Goal: Information Seeking & Learning: Learn about a topic

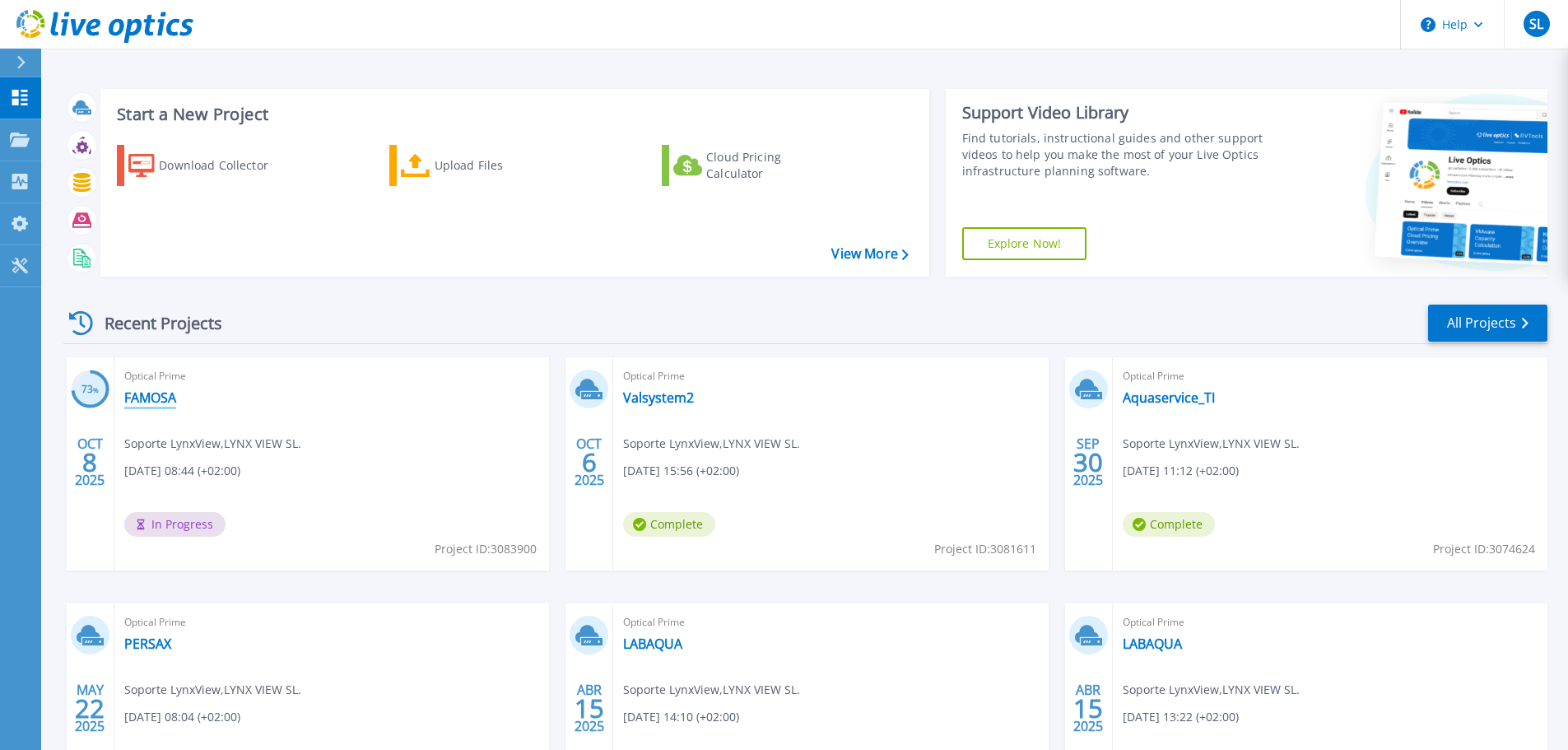
click at [136, 392] on link "FAMOSA" at bounding box center [150, 397] width 52 height 16
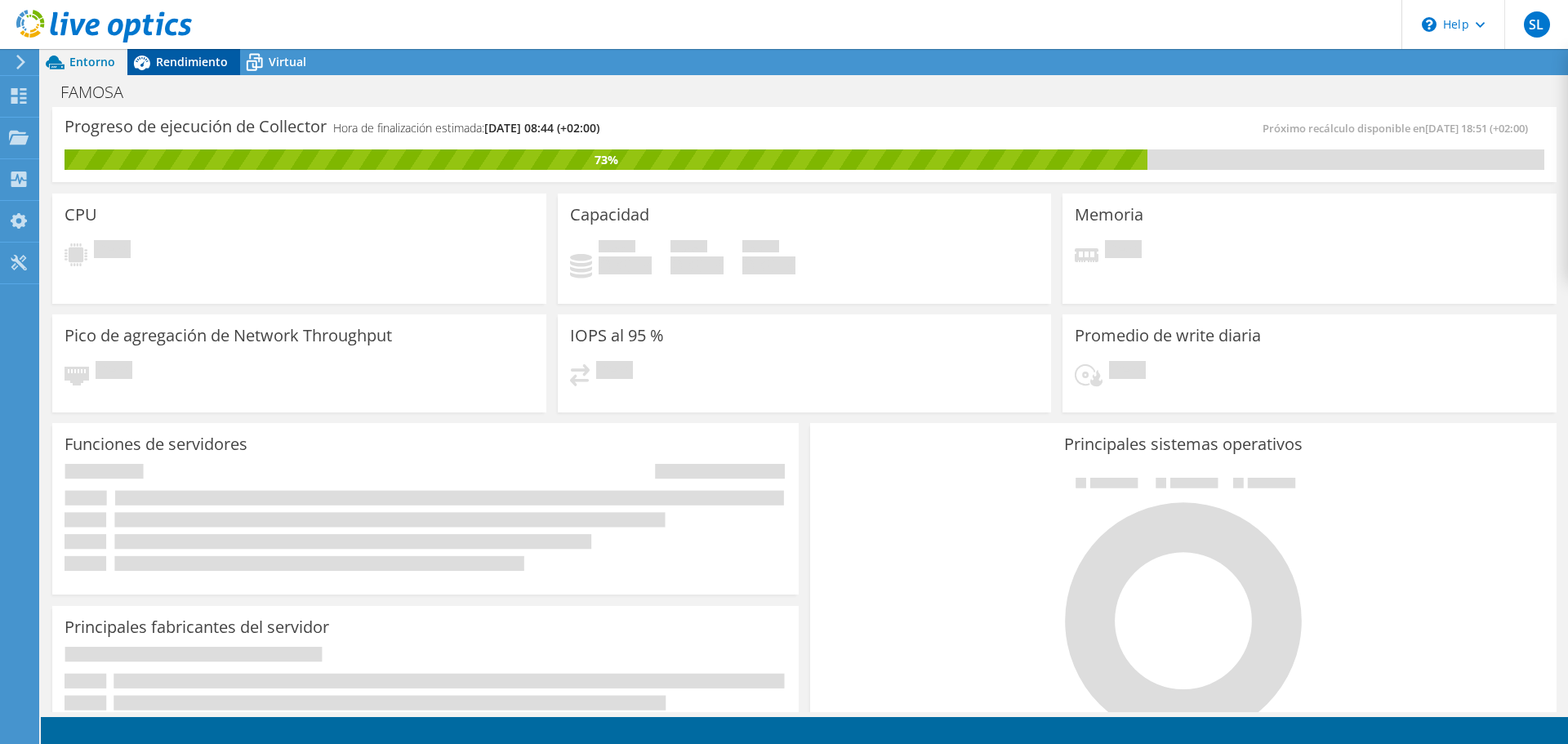
click at [173, 73] on div "Rendimiento" at bounding box center [183, 63] width 113 height 27
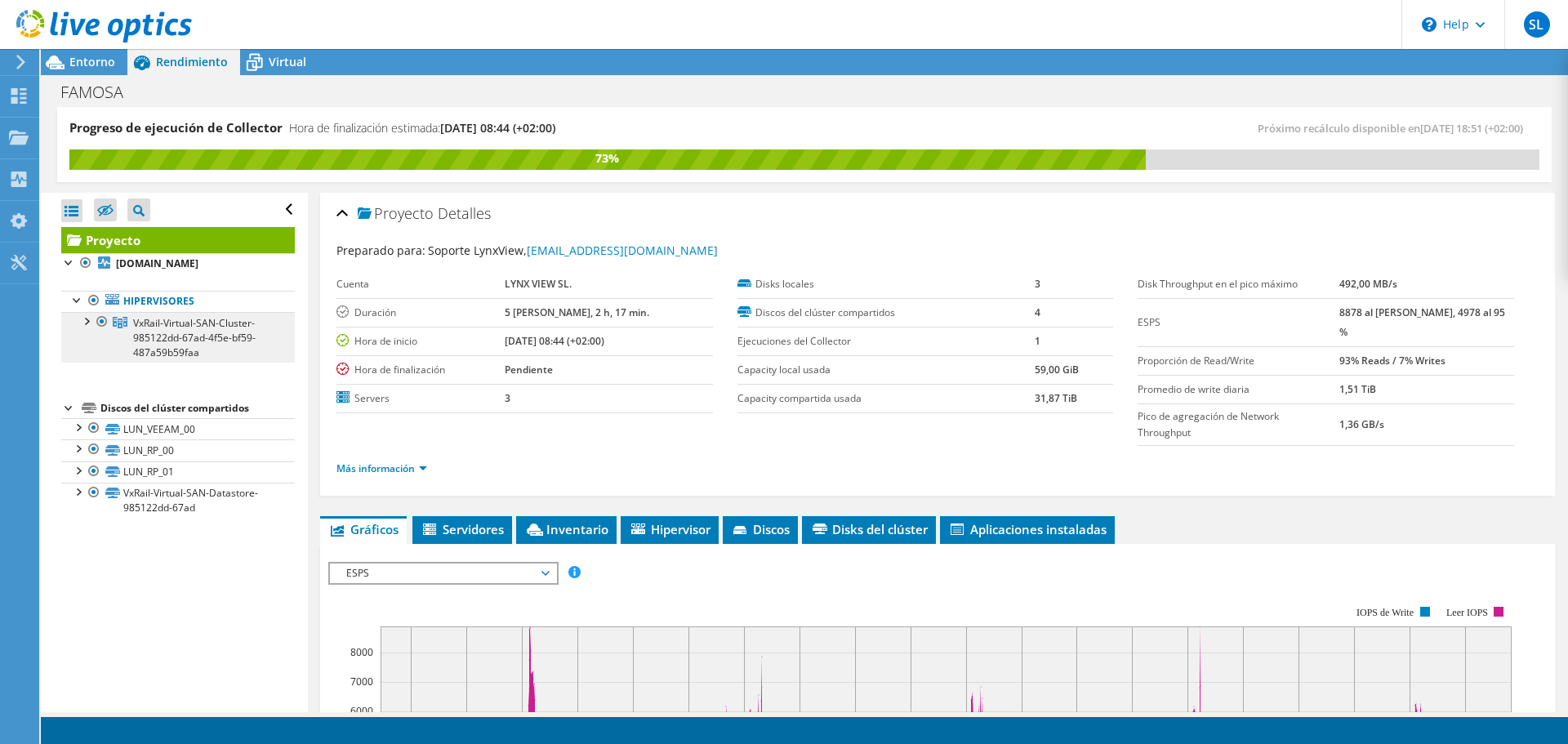
click at [219, 327] on span "VxRail-Virtual-SAN-Cluster-985122dd-67ad-4f5e-bf59-487a59b59faa" at bounding box center [194, 338] width 122 height 44
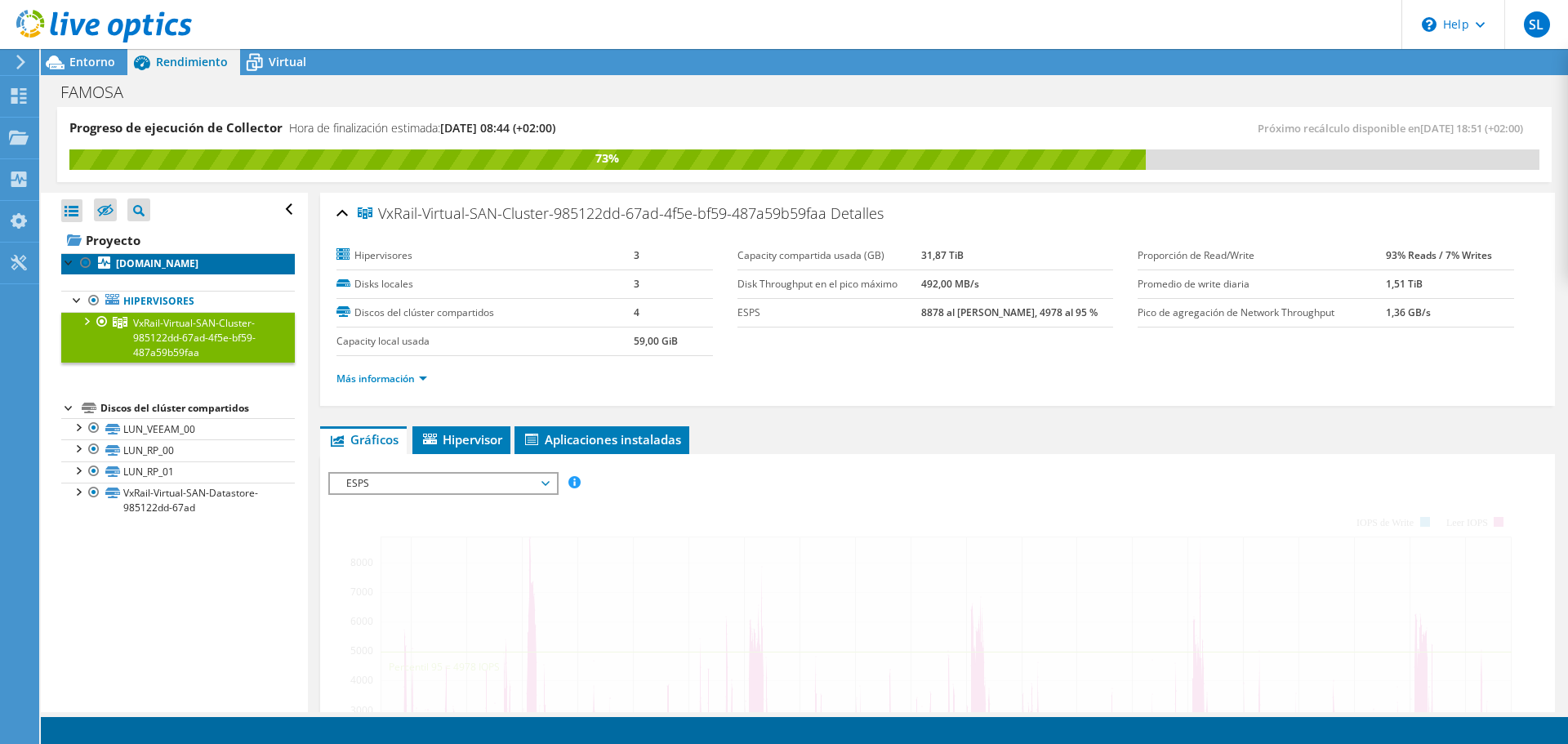
click at [198, 268] on b "bcvx03a.profamosa.com" at bounding box center [157, 263] width 83 height 14
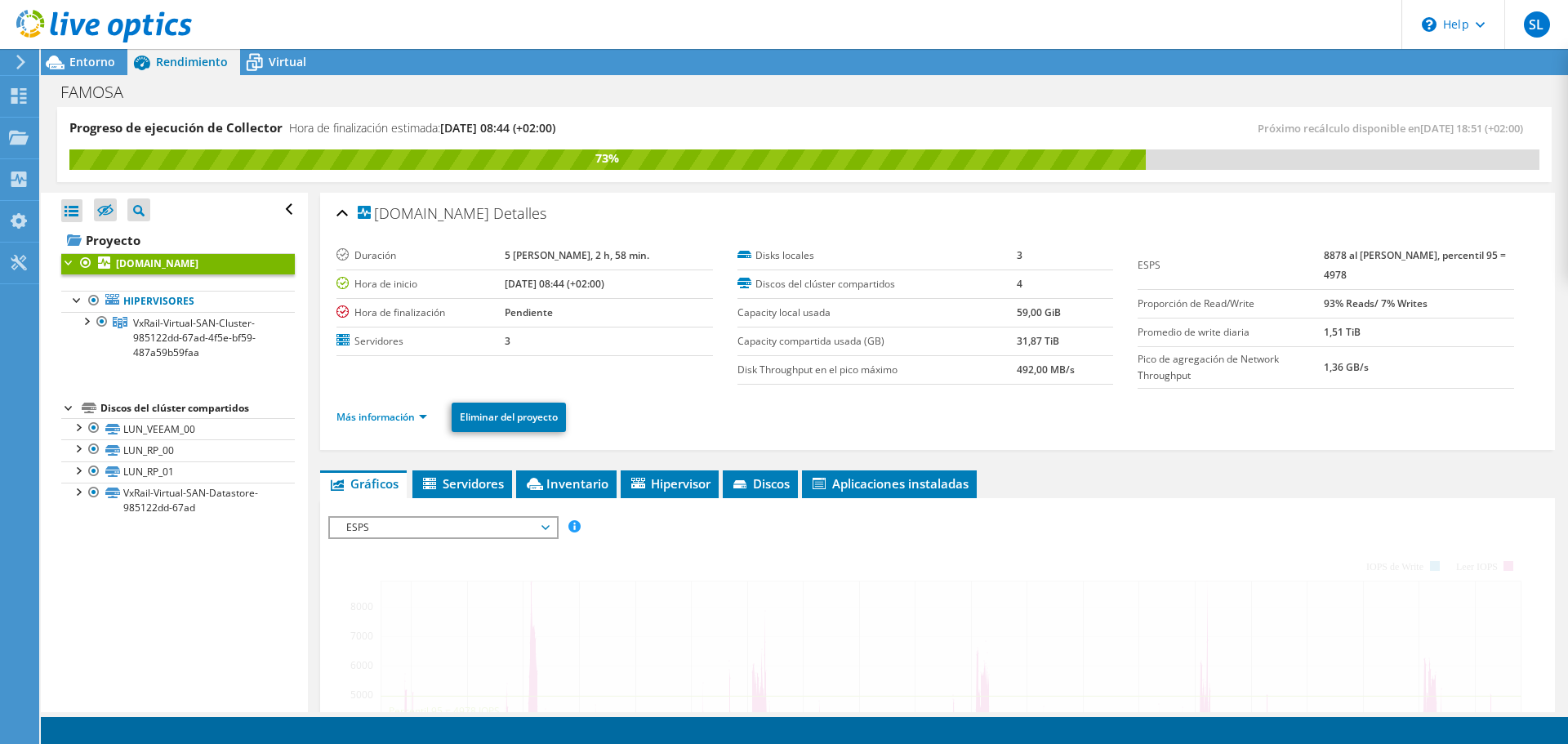
click at [198, 261] on b "bcvx03a.profamosa.com" at bounding box center [157, 263] width 83 height 14
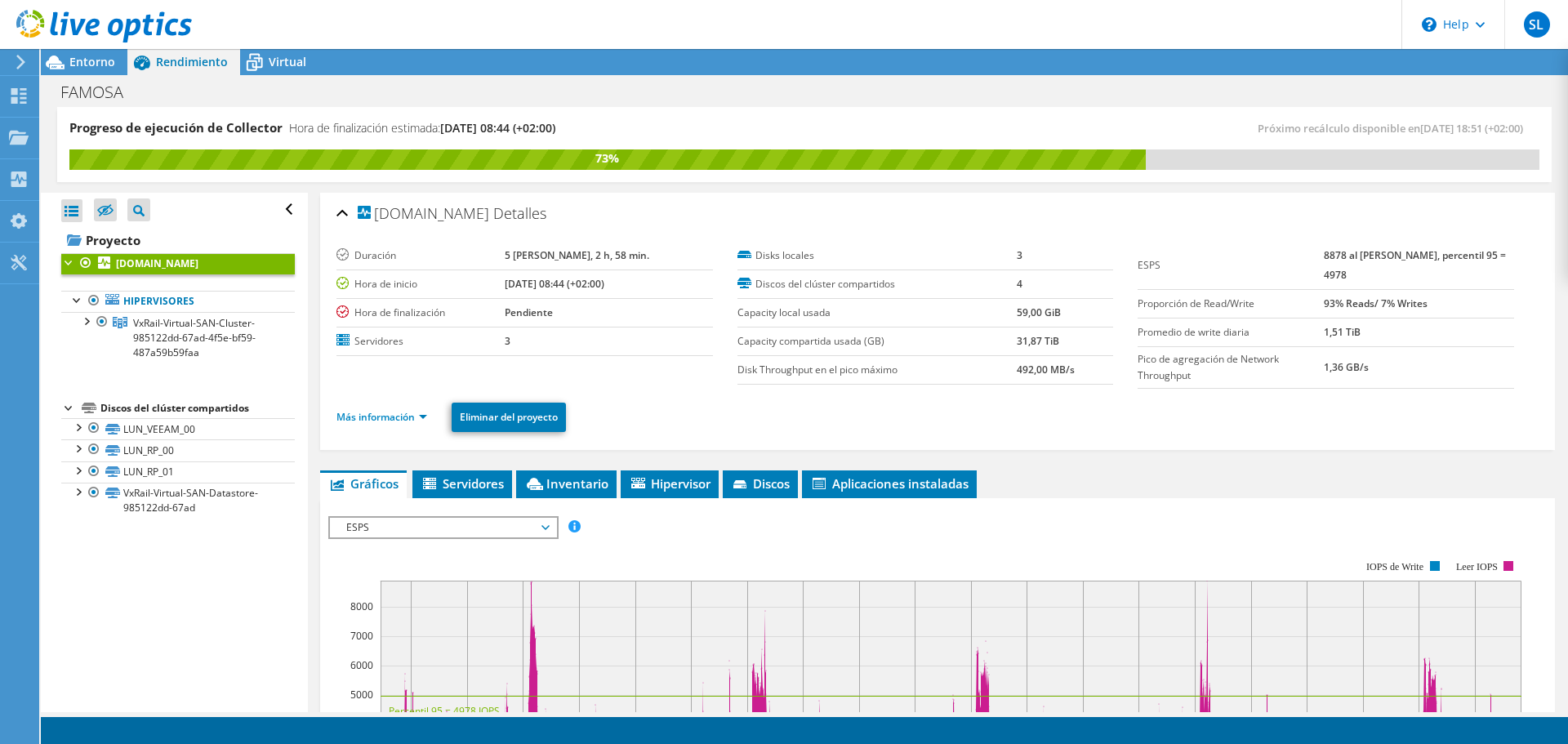
scroll to position [245, 0]
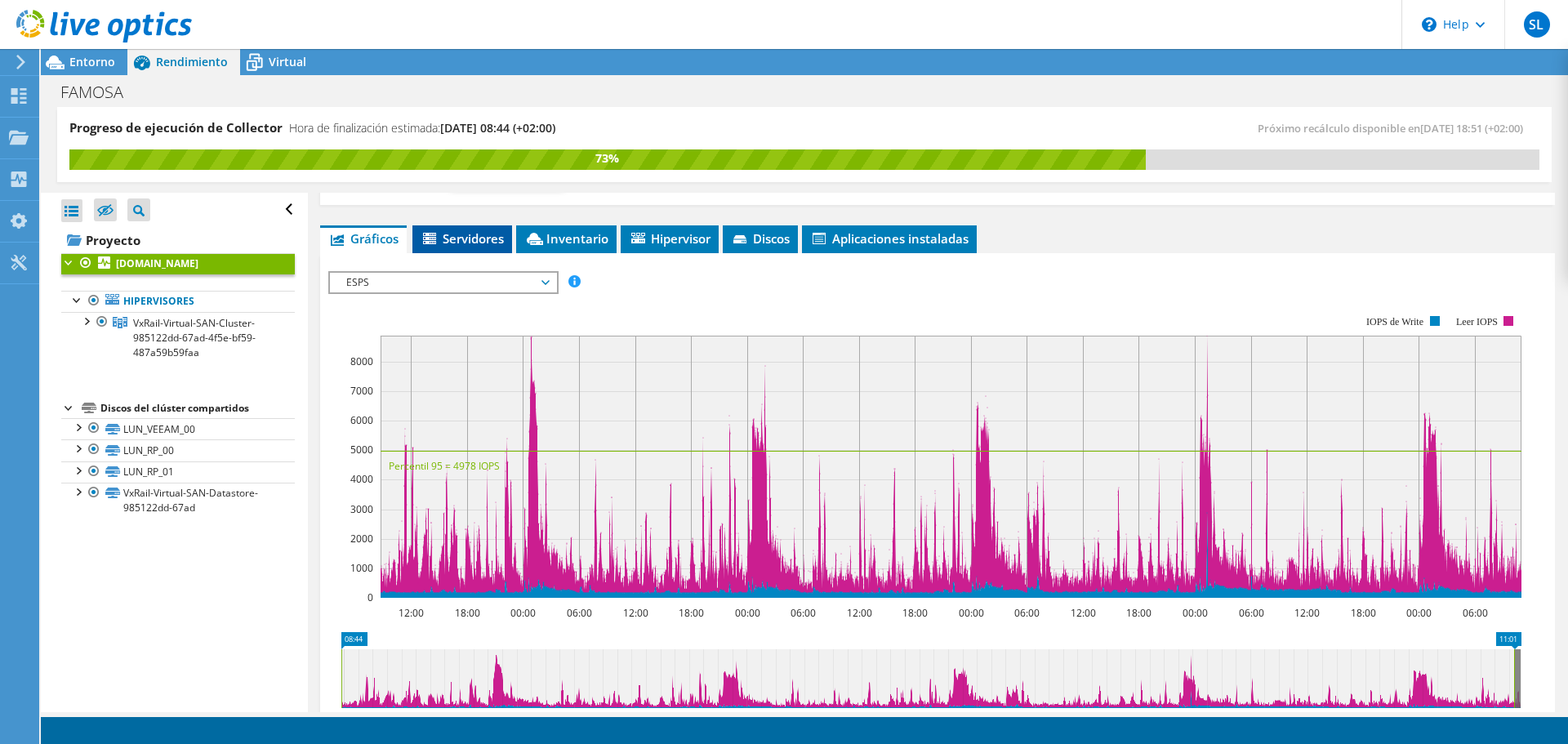
click at [482, 244] on span "Servidores" at bounding box center [462, 238] width 83 height 16
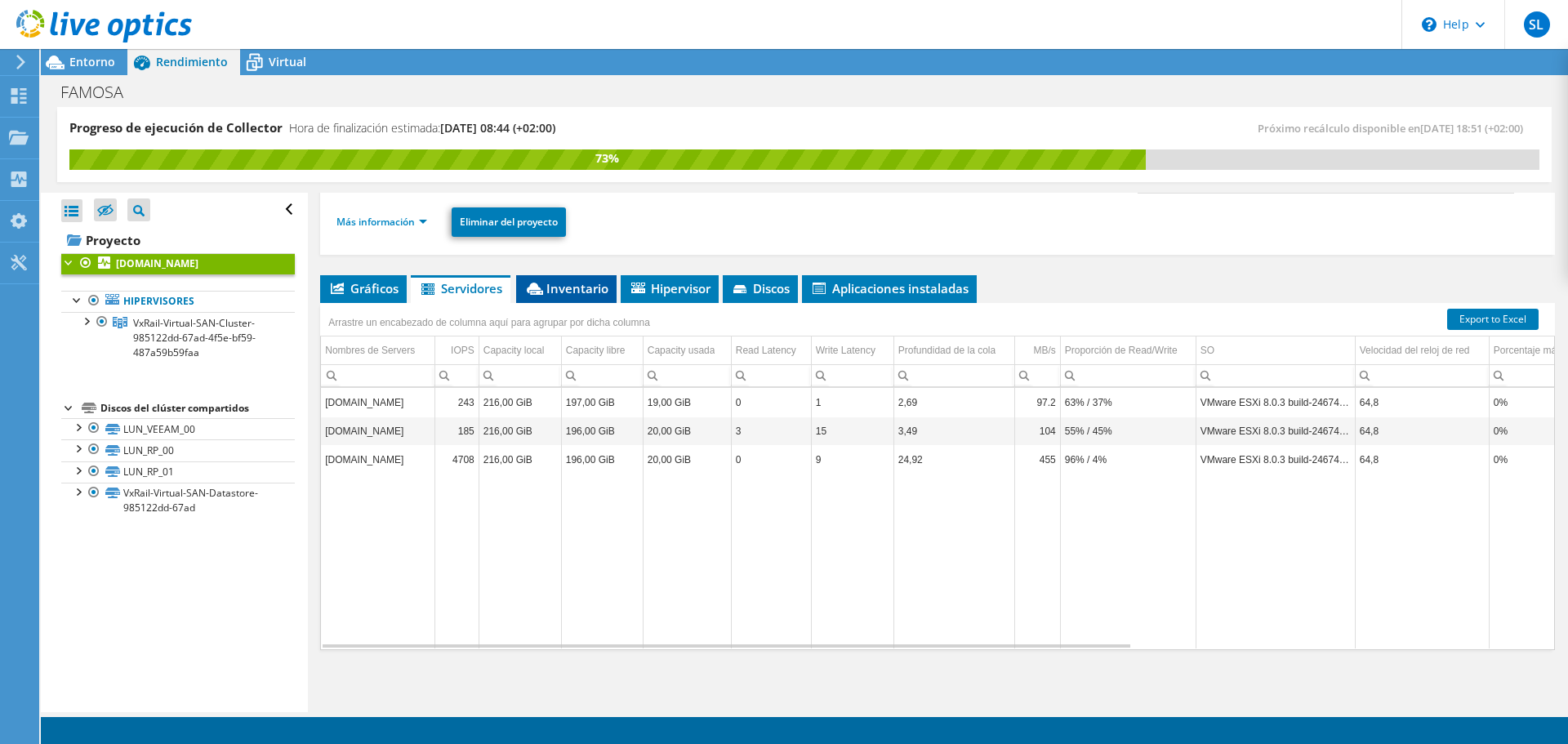
click at [597, 290] on span "Inventario" at bounding box center [566, 288] width 84 height 16
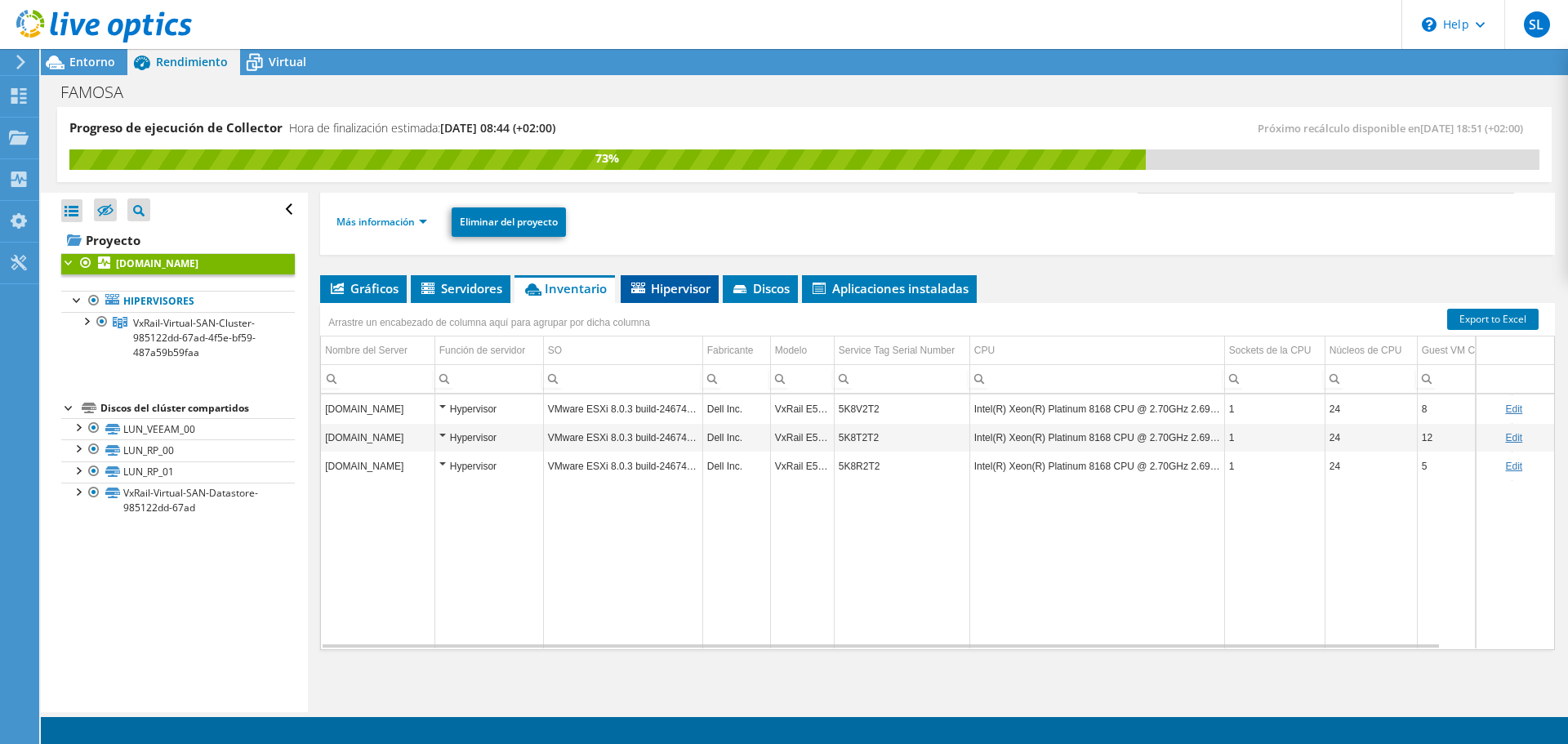
click at [668, 291] on span "Hipervisor" at bounding box center [670, 288] width 82 height 16
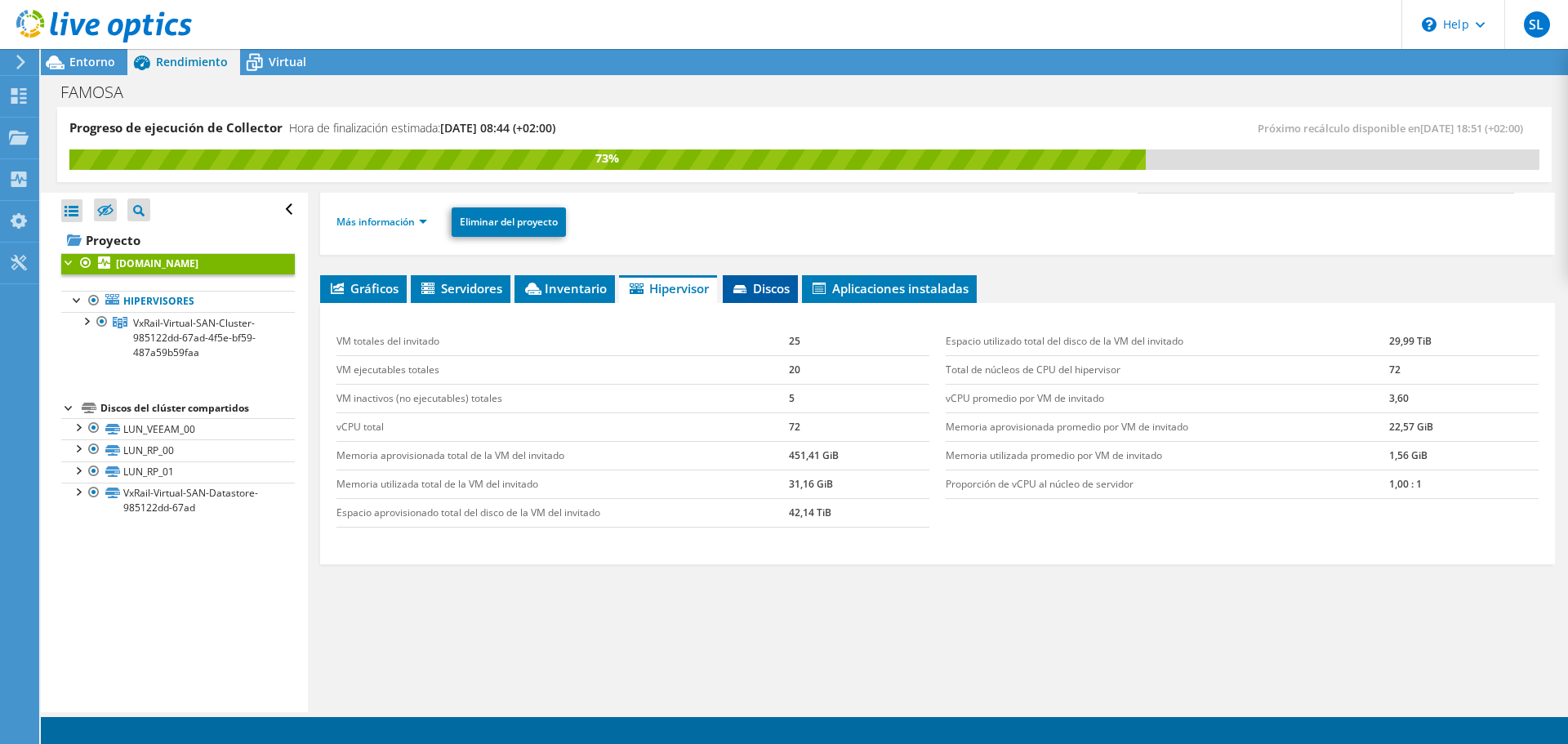
click at [766, 291] on span "Discos" at bounding box center [760, 288] width 59 height 16
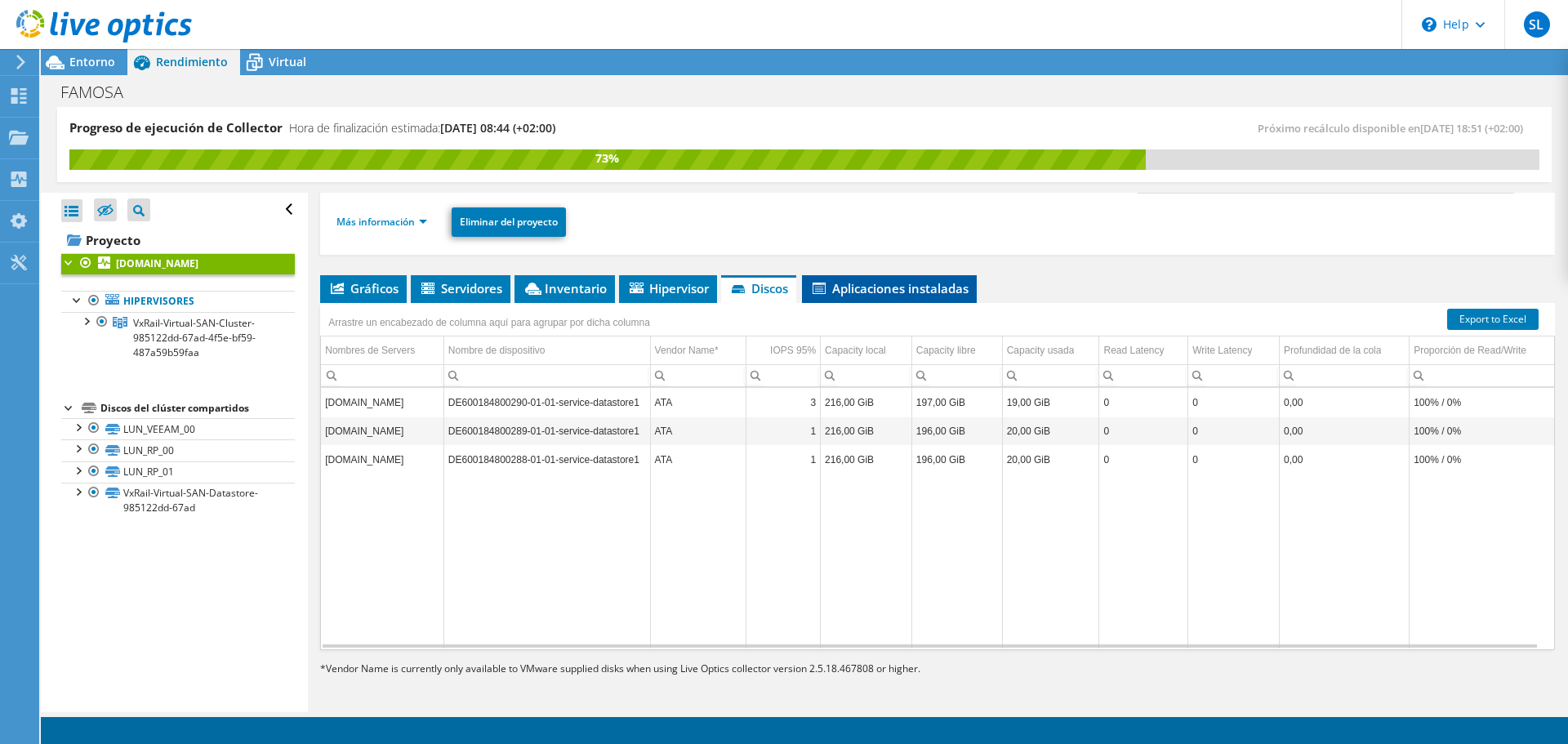
click at [828, 279] on li "Aplicaciones instaladas" at bounding box center [889, 288] width 175 height 28
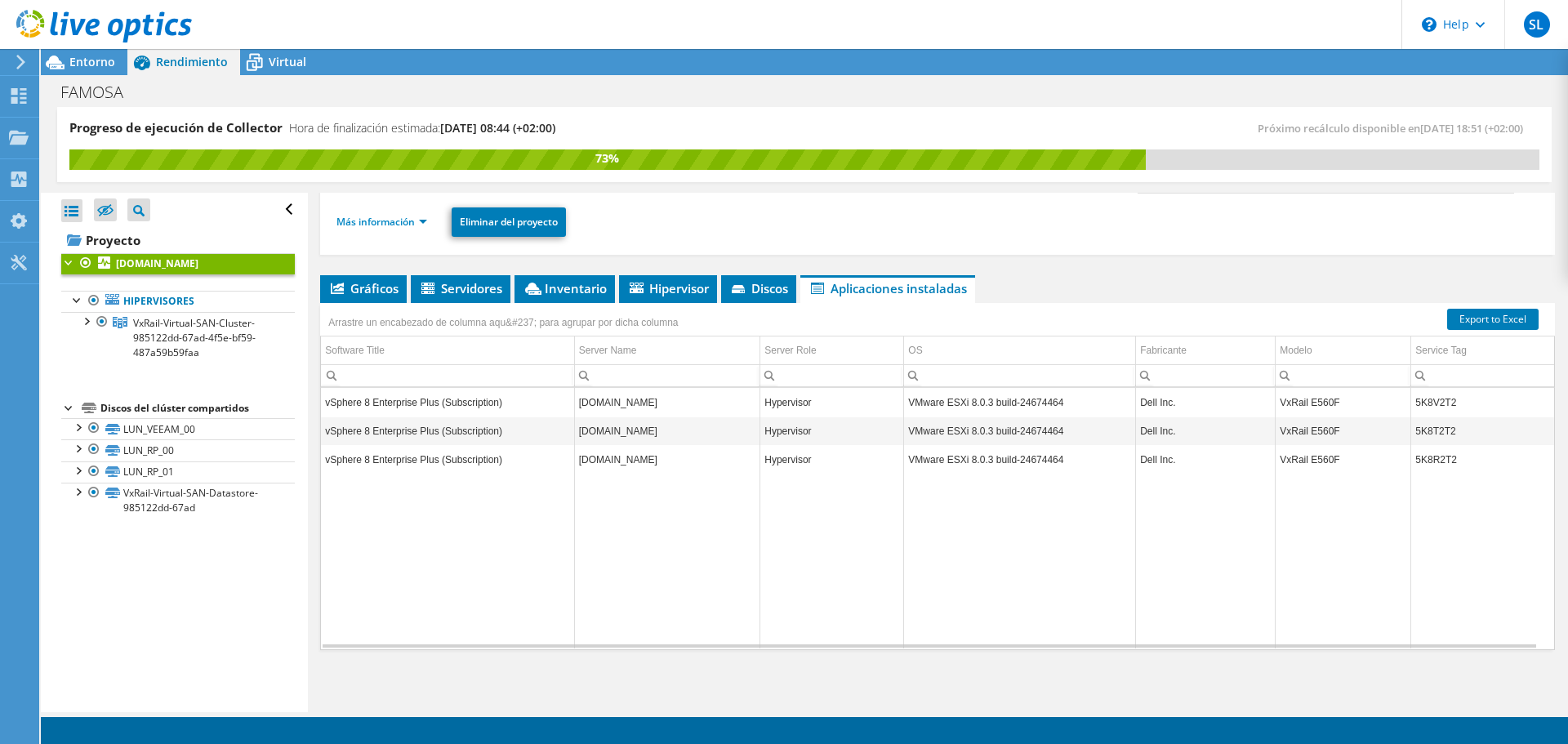
click at [372, 288] on span "Gráficos" at bounding box center [363, 288] width 70 height 16
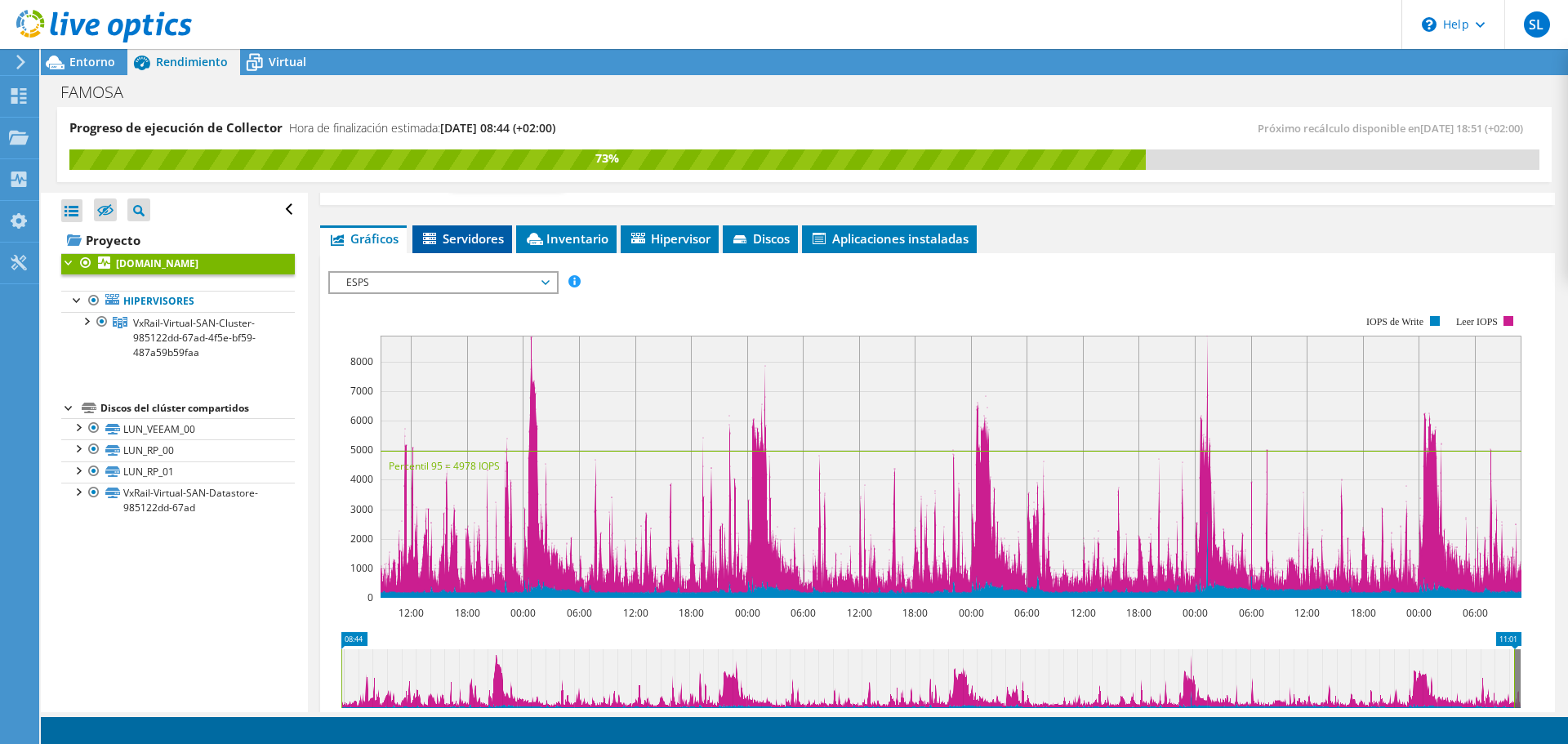
click at [494, 246] on span "Servidores" at bounding box center [462, 238] width 83 height 16
